Goal: Transaction & Acquisition: Purchase product/service

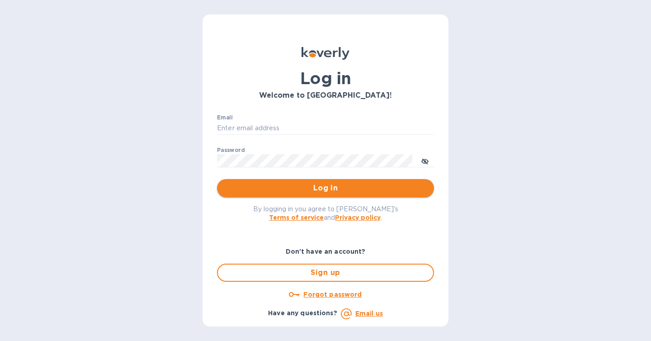
type input "[PERSON_NAME][EMAIL_ADDRESS][DOMAIN_NAME]"
click at [340, 190] on span "Log in" at bounding box center [325, 188] width 203 height 11
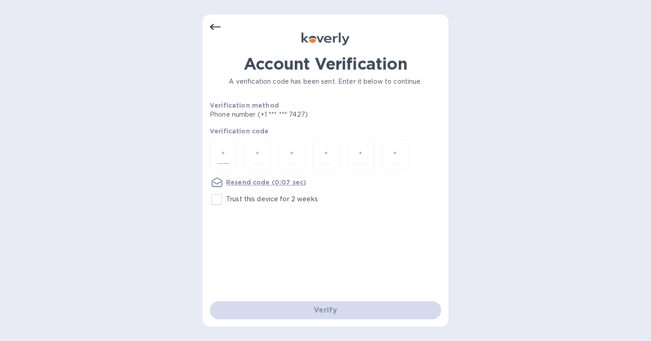
click at [220, 156] on input "number" at bounding box center [224, 155] width 12 height 17
type input "5"
type input "1"
type input "2"
type input "6"
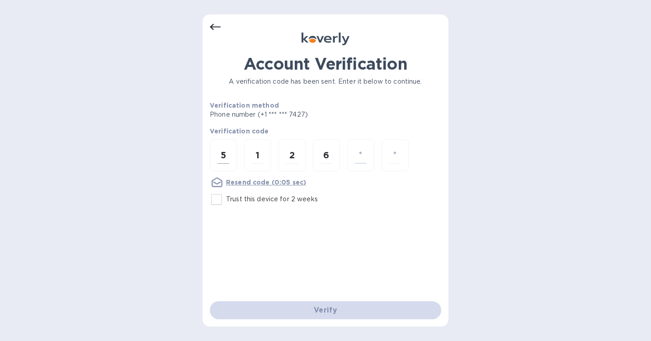
type input "0"
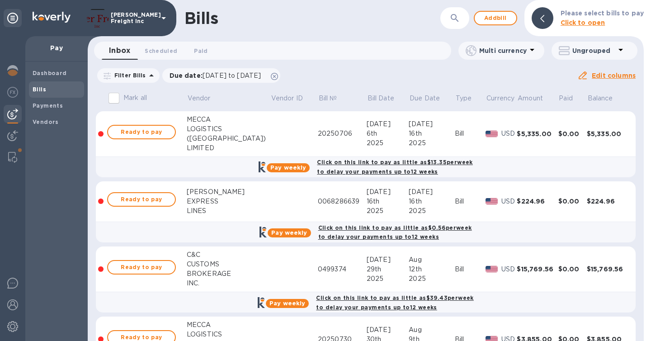
click at [148, 78] on icon at bounding box center [151, 75] width 11 height 11
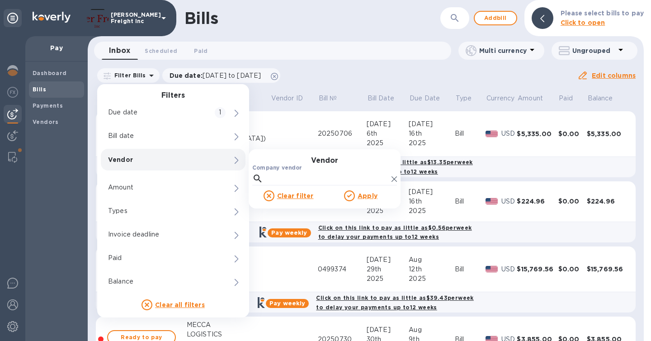
click at [272, 167] on label "Company vendor" at bounding box center [277, 168] width 50 height 5
click at [272, 172] on input "Company vendor" at bounding box center [327, 179] width 121 height 14
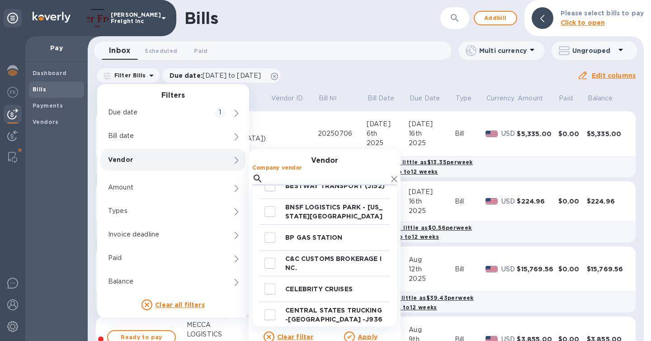
scroll to position [340, 0]
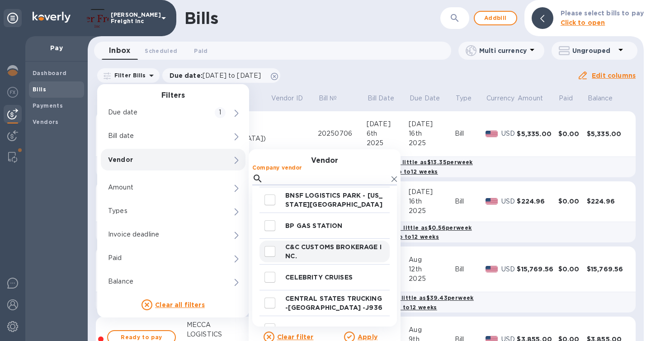
click at [270, 250] on input "decorative checkbox" at bounding box center [269, 251] width 19 height 19
checkbox input "true"
click at [363, 336] on u "Apply" at bounding box center [368, 336] width 20 height 7
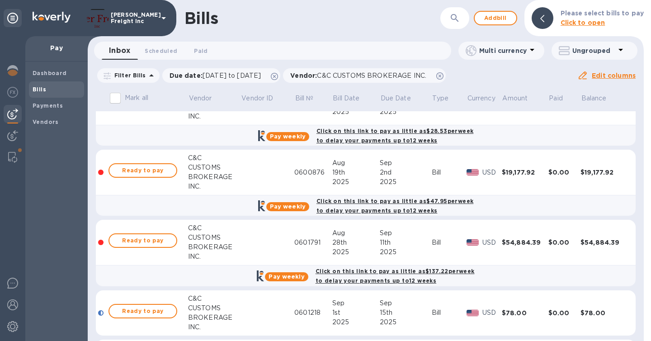
scroll to position [174, 0]
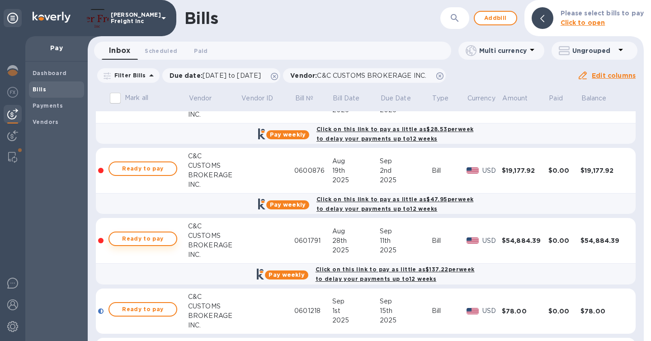
click at [155, 239] on span "Ready to pay" at bounding box center [143, 238] width 52 height 11
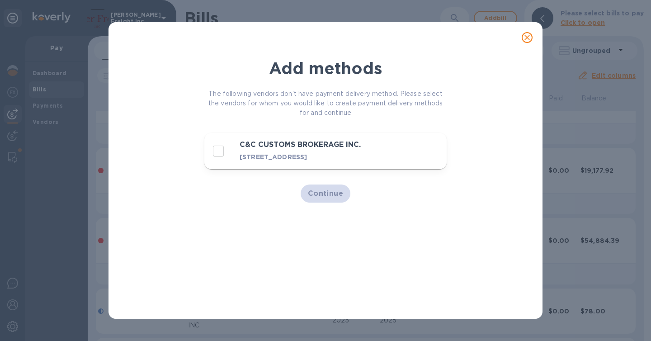
click at [215, 153] on input "decorative checkbox" at bounding box center [218, 151] width 19 height 19
checkbox input "true"
click at [322, 199] on span "Continue" at bounding box center [326, 193] width 36 height 11
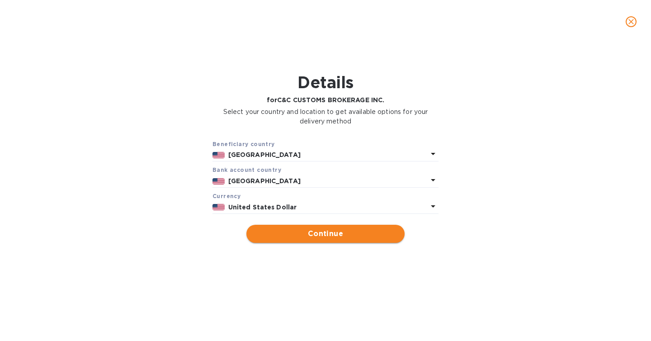
click at [355, 234] on span "Continue" at bounding box center [326, 233] width 144 height 11
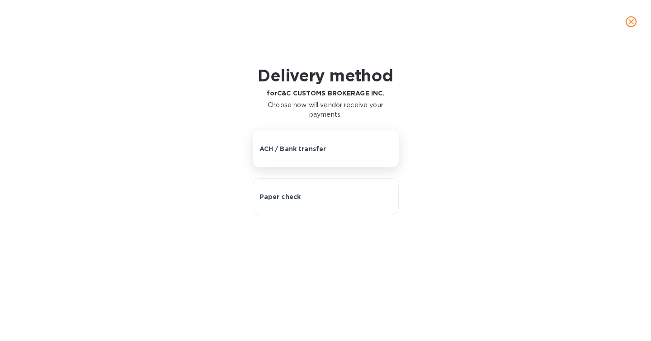
click at [310, 150] on p "ACH / Bank transfer" at bounding box center [293, 148] width 67 height 9
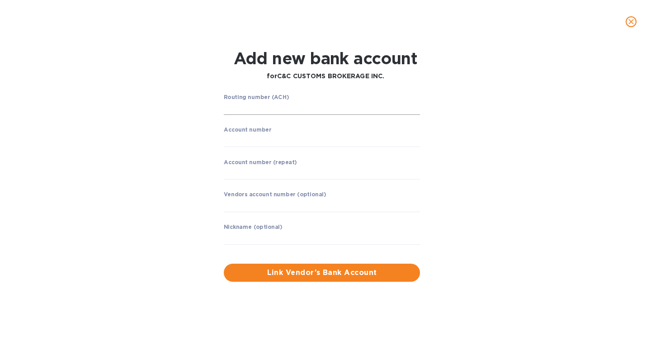
click at [301, 104] on input "string" at bounding box center [322, 108] width 196 height 14
click at [599, 157] on div "Add new bank account for C&C CUSTOMS BROKERAGE INC. Routing number (ACH) ​ Acco…" at bounding box center [325, 165] width 637 height 244
click at [338, 104] on input "string" at bounding box center [322, 108] width 196 height 14
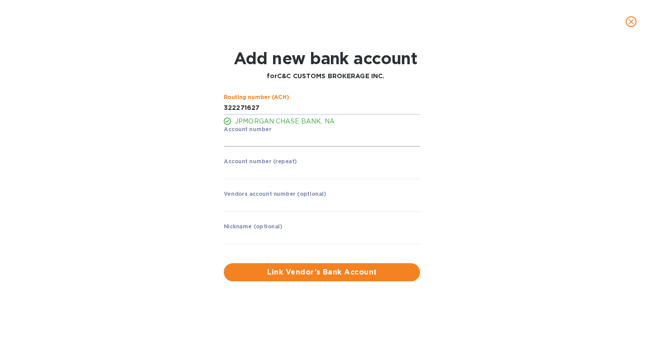
type input "322271627"
click at [342, 138] on input "string" at bounding box center [322, 140] width 196 height 14
type input "876342320"
click at [489, 187] on div "Routing number (ACH) JPMORGAN CHASE BANK, NA Account number ​ Account number (r…" at bounding box center [325, 188] width 418 height 198
click at [293, 175] on input "string" at bounding box center [322, 173] width 196 height 14
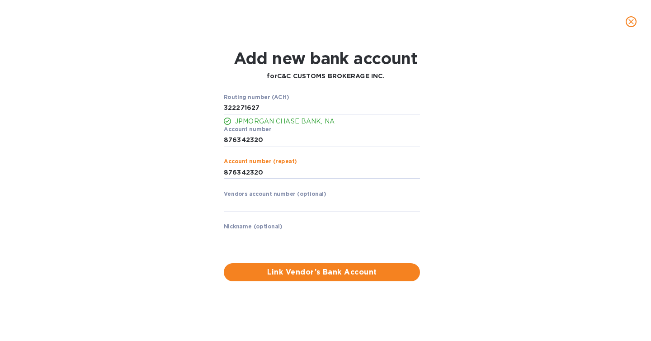
type input "876342320"
click at [498, 179] on div "Routing number (ACH) JPMORGAN CHASE BANK, NA Account number ​ Account number (r…" at bounding box center [325, 188] width 418 height 198
click at [348, 273] on span "Link Vendor’s Bank Account" at bounding box center [322, 272] width 182 height 11
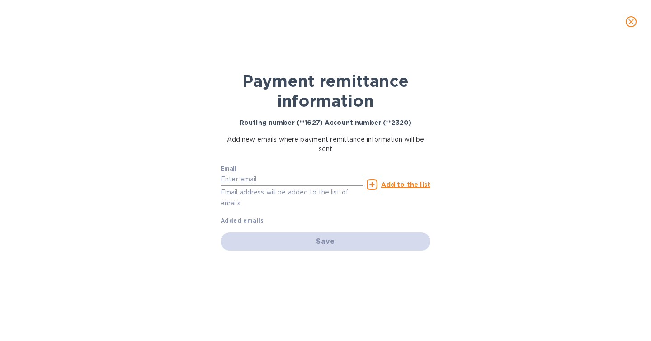
click at [280, 181] on input "text" at bounding box center [292, 180] width 142 height 14
paste input "LAN@CC-CHB.COM"
type input "LAN@CC-CHB.COM"
click at [305, 202] on p "Email address will be added to the list of emails" at bounding box center [292, 197] width 142 height 21
click at [397, 184] on u "Add to the list" at bounding box center [405, 184] width 49 height 7
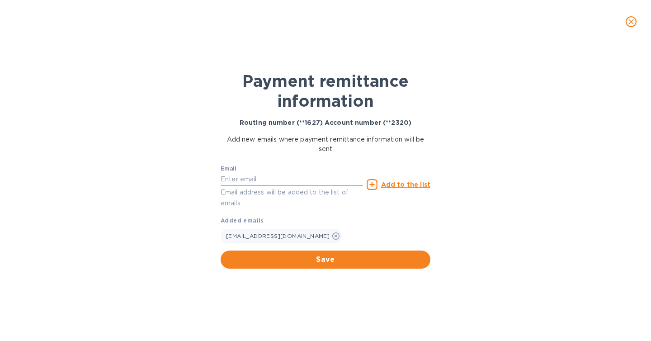
click at [305, 181] on input "text" at bounding box center [292, 180] width 142 height 14
paste input "accounting@cc-chb.com"
type input "accounting@cc-chb.com"
click at [407, 181] on u "Add to the list" at bounding box center [405, 184] width 49 height 7
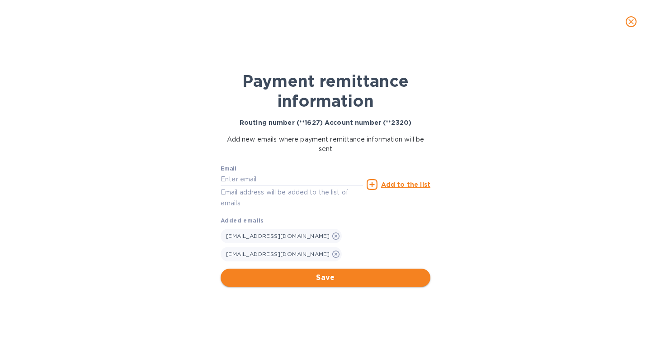
click at [331, 272] on span "Save" at bounding box center [325, 277] width 195 height 11
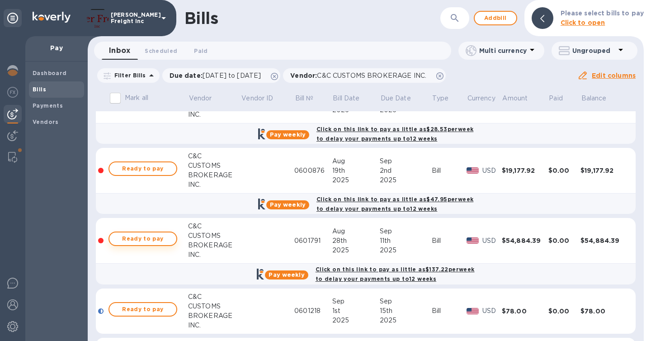
click at [149, 236] on span "Ready to pay" at bounding box center [143, 238] width 52 height 11
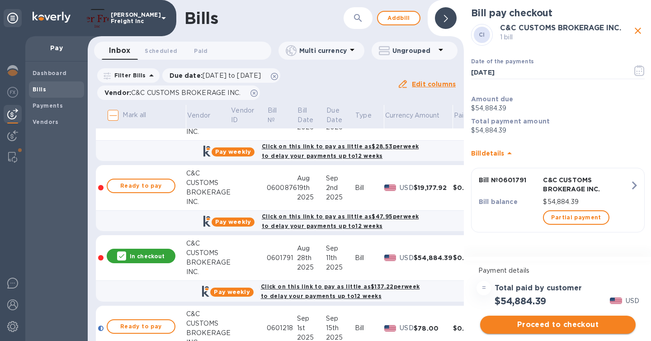
click at [571, 329] on span "Proceed to checkout" at bounding box center [557, 324] width 141 height 11
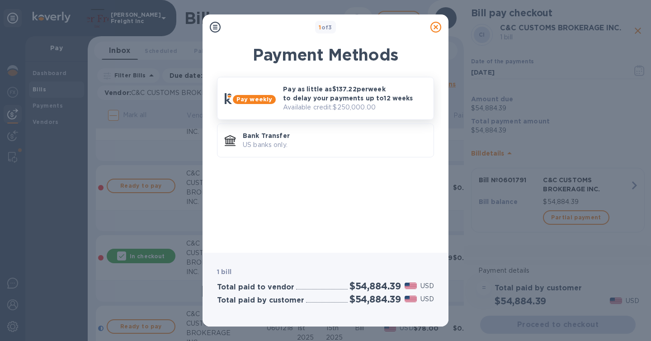
click at [350, 97] on p "Pay as little as $137.22 per week to delay your payments up to 12 weeks" at bounding box center [354, 94] width 143 height 18
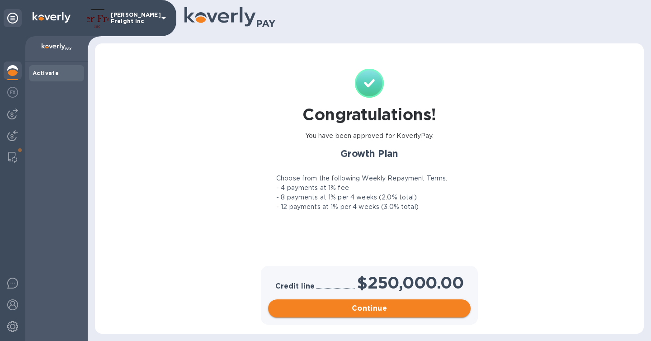
click at [372, 313] on span "Continue" at bounding box center [369, 308] width 188 height 11
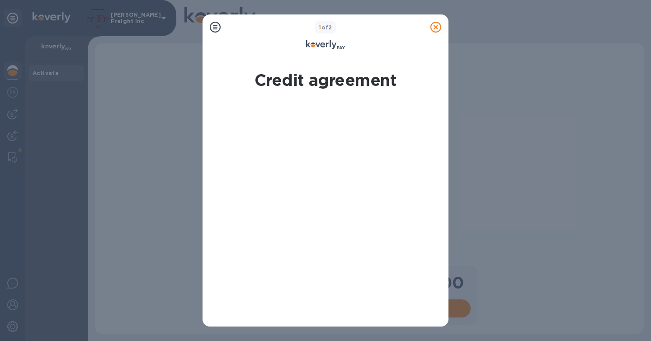
click at [437, 28] on icon at bounding box center [435, 27] width 11 height 11
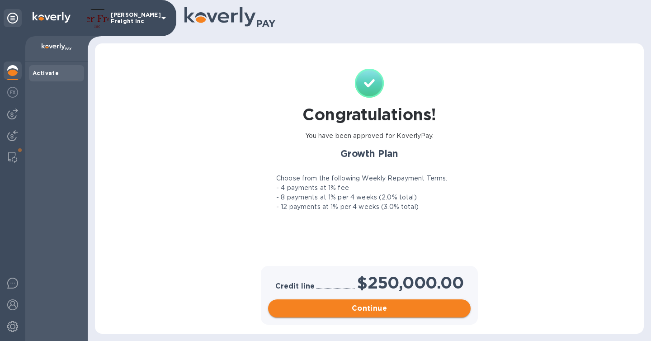
click at [417, 308] on span "Continue" at bounding box center [369, 308] width 188 height 11
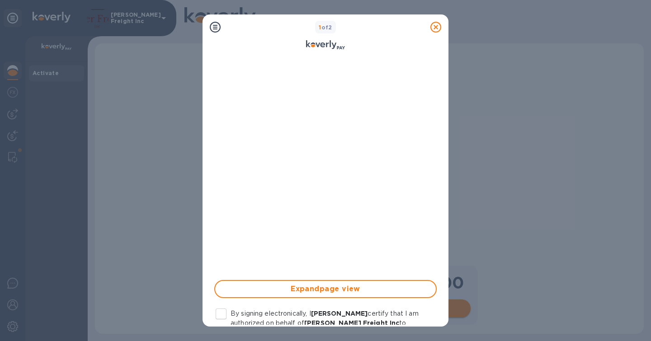
scroll to position [212, 0]
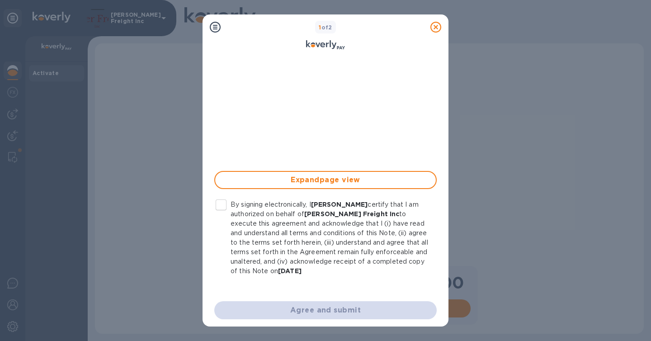
click at [222, 205] on input "By signing electronically, I Jeff Marder certify that I am authorized on behalf…" at bounding box center [221, 204] width 19 height 19
checkbox input "true"
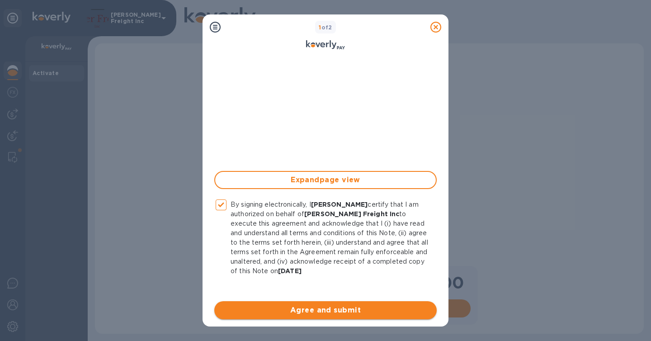
click at [344, 306] on span "Agree and submit" at bounding box center [326, 310] width 208 height 11
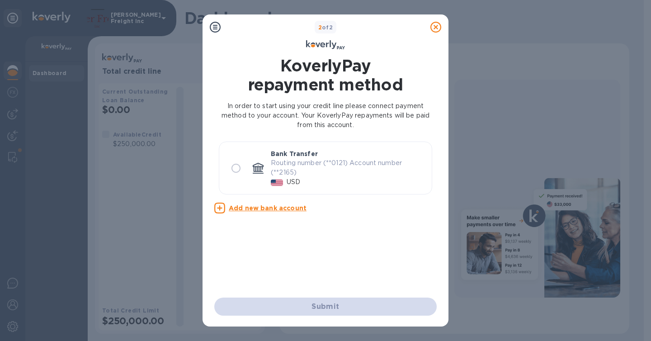
scroll to position [0, 0]
click at [289, 205] on u "Add new bank account" at bounding box center [268, 207] width 78 height 7
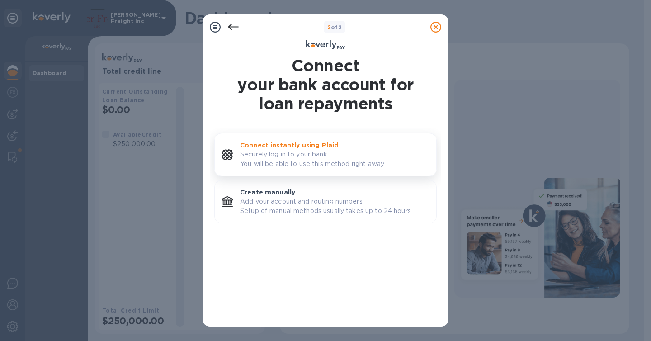
click at [293, 156] on p "Securely log in to your bank. You will be able to use this method right away." at bounding box center [334, 159] width 189 height 19
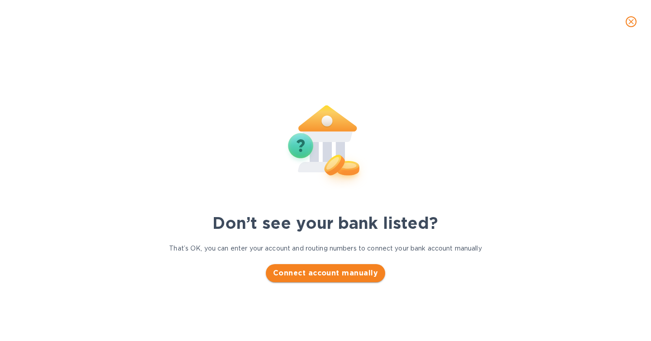
click at [334, 270] on span "Connect account manually" at bounding box center [325, 273] width 105 height 11
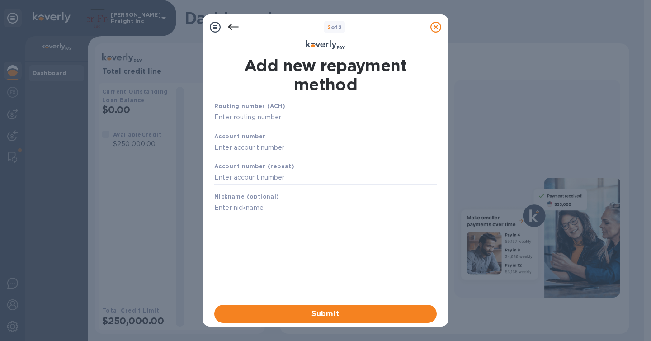
click at [272, 118] on input "text" at bounding box center [325, 118] width 222 height 14
paste input "021000021"
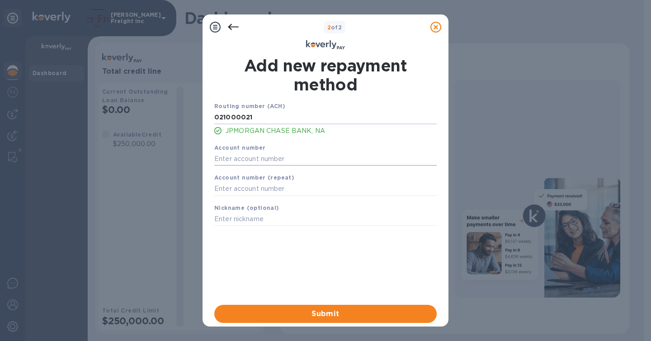
type input "021000021"
click at [270, 161] on input "text" at bounding box center [325, 159] width 222 height 14
paste input "795679716"
type input "795679716"
click at [284, 185] on input "text" at bounding box center [325, 189] width 222 height 14
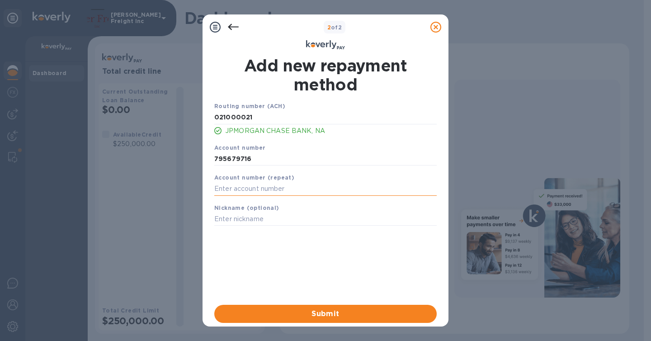
paste input "795679716"
type input "795679716"
click at [270, 222] on input "text" at bounding box center [325, 220] width 222 height 14
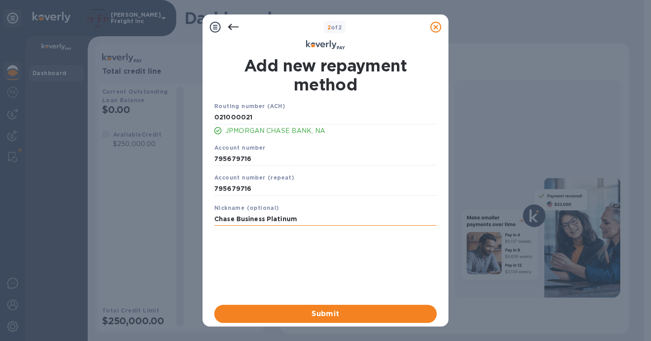
type input "Chase Business Platinum"
click at [321, 312] on span "Submit" at bounding box center [326, 313] width 208 height 11
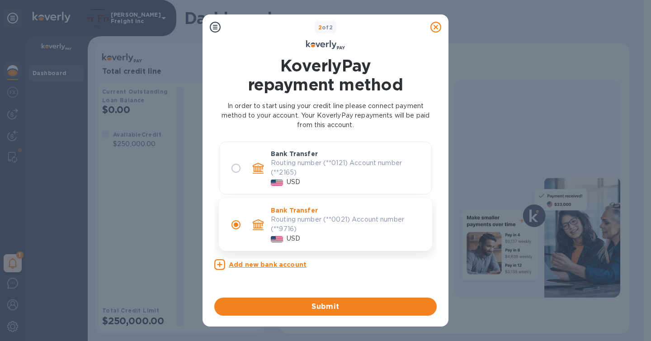
click at [321, 312] on span "Submit" at bounding box center [326, 306] width 208 height 11
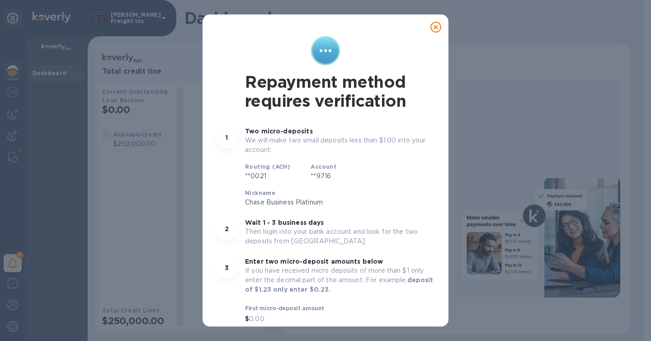
scroll to position [67, 0]
